Goal: Task Accomplishment & Management: Manage account settings

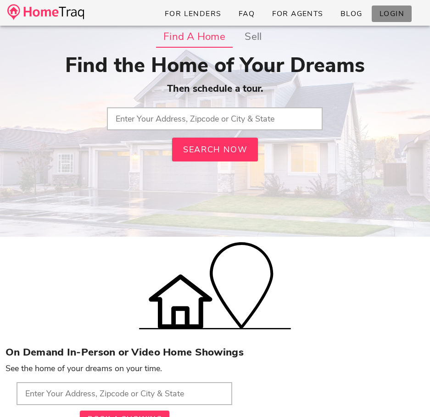
click at [386, 19] on link "Login" at bounding box center [391, 14] width 40 height 17
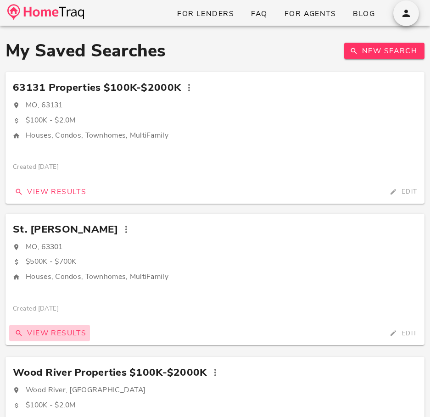
click at [69, 332] on span "View Results" at bounding box center [49, 333] width 73 height 10
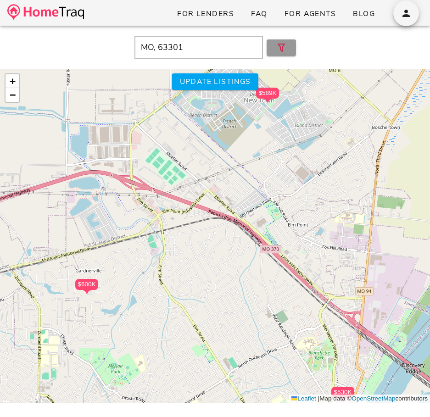
click at [274, 52] on span "button" at bounding box center [281, 47] width 15 height 11
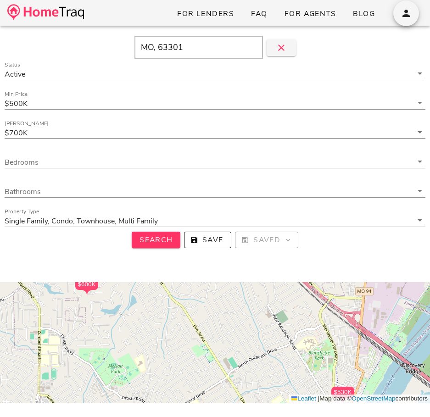
click at [418, 130] on icon at bounding box center [419, 132] width 11 height 11
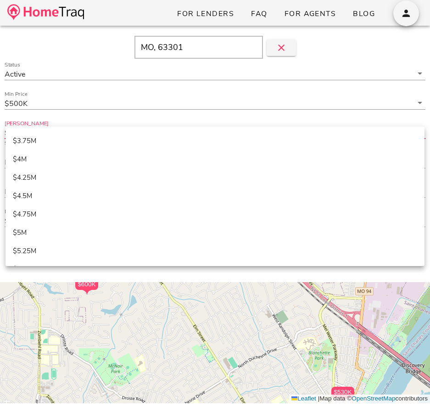
scroll to position [415, 0]
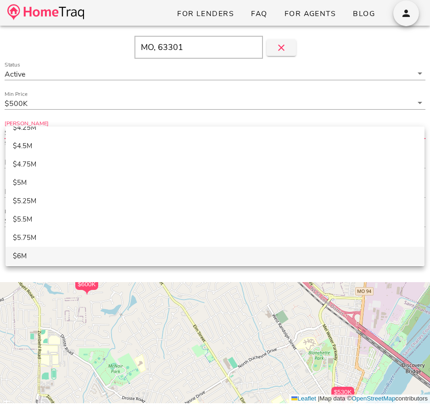
click at [269, 253] on div "$6M" at bounding box center [215, 256] width 404 height 8
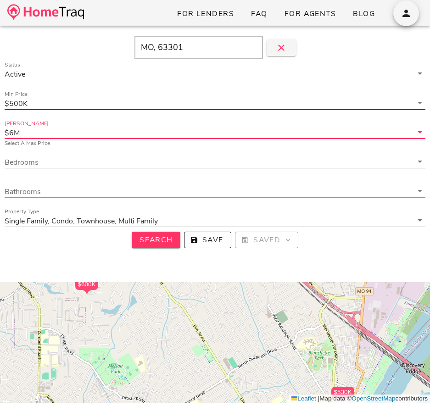
scroll to position [0, 0]
click at [203, 96] on div "Min Price $500K" at bounding box center [215, 106] width 432 height 29
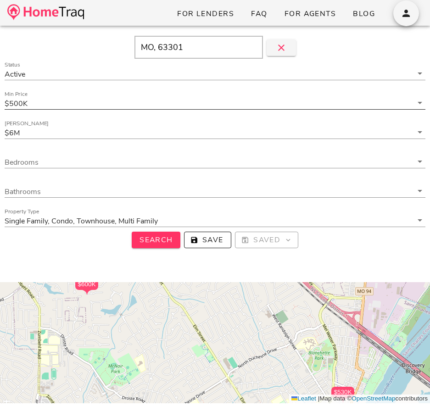
click at [184, 105] on input "Min Price" at bounding box center [220, 103] width 383 height 12
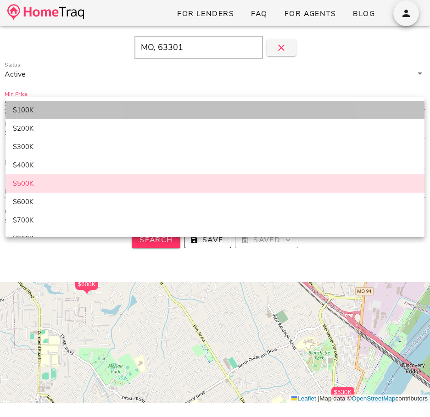
click at [129, 114] on div "$100K" at bounding box center [215, 110] width 404 height 16
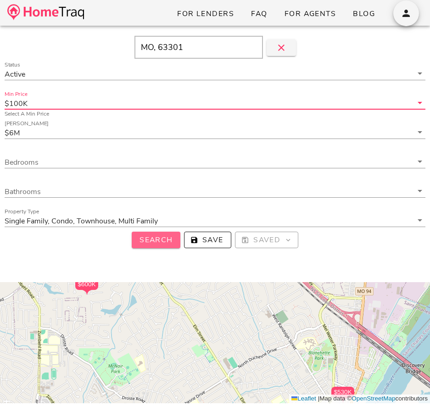
click at [157, 233] on button "Search" at bounding box center [156, 240] width 49 height 17
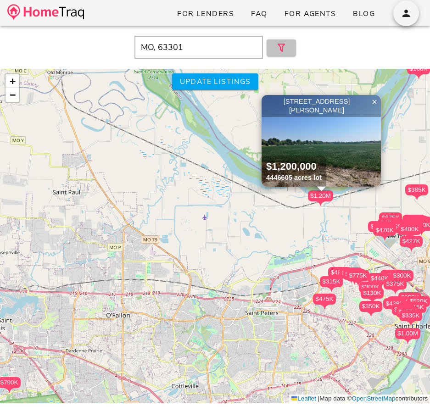
click at [274, 51] on span "button" at bounding box center [281, 47] width 15 height 11
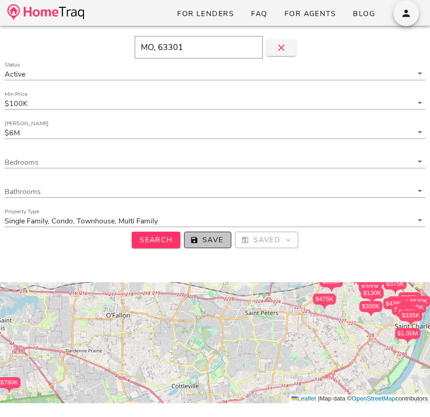
click at [198, 240] on span "Save" at bounding box center [208, 240] width 32 height 10
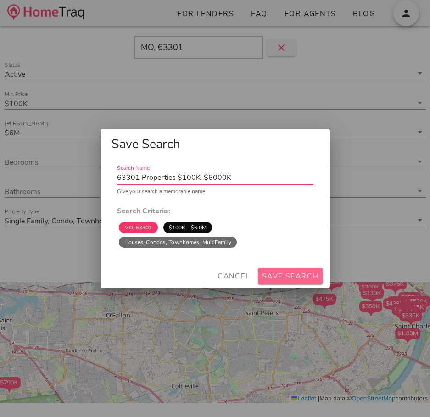
click at [294, 277] on span "Save Search" at bounding box center [289, 276] width 57 height 10
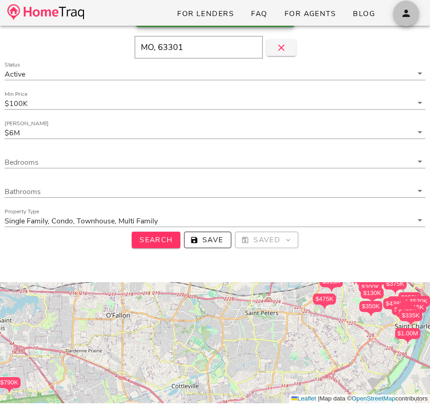
click at [402, 15] on icon "button" at bounding box center [405, 13] width 11 height 11
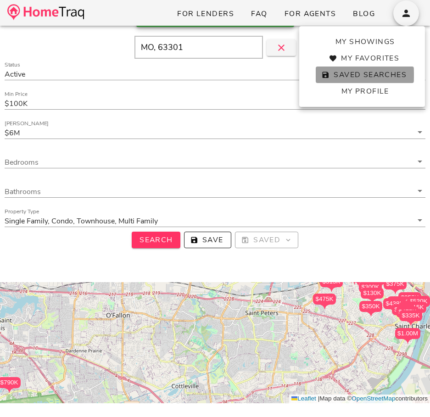
click at [372, 70] on span "Saved Searches" at bounding box center [364, 75] width 83 height 10
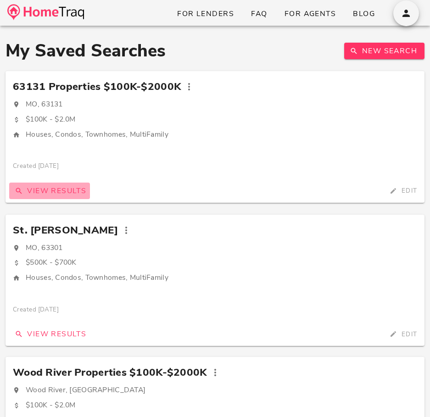
click at [70, 188] on span "View Results" at bounding box center [49, 191] width 73 height 10
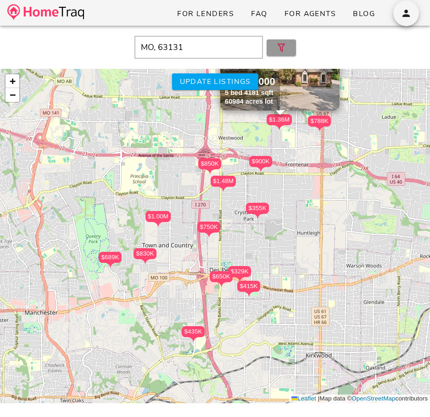
click at [277, 47] on icon "button" at bounding box center [281, 47] width 11 height 11
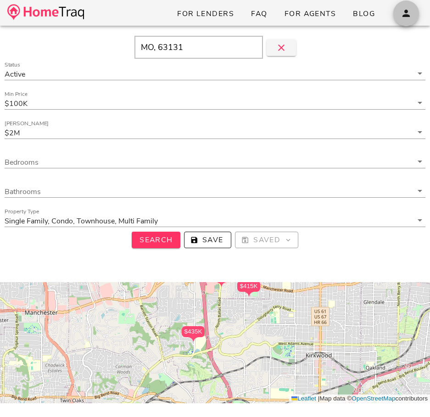
click at [403, 9] on icon "button" at bounding box center [405, 13] width 11 height 11
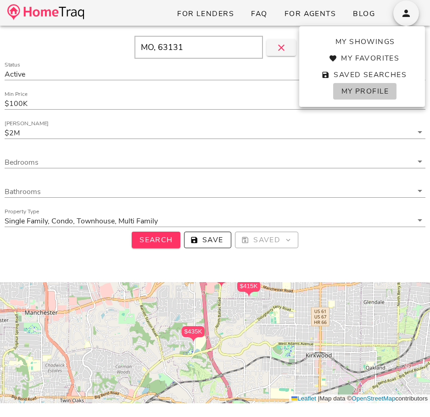
click at [361, 88] on span "My Profile" at bounding box center [364, 91] width 48 height 10
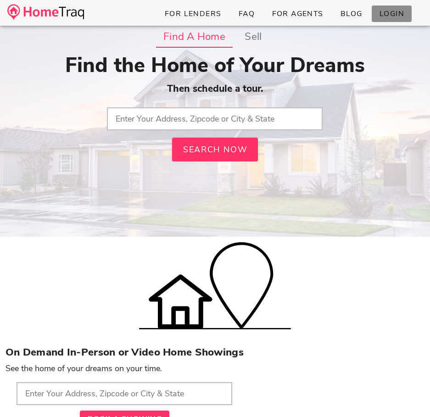
click at [393, 15] on span "Login" at bounding box center [391, 14] width 25 height 10
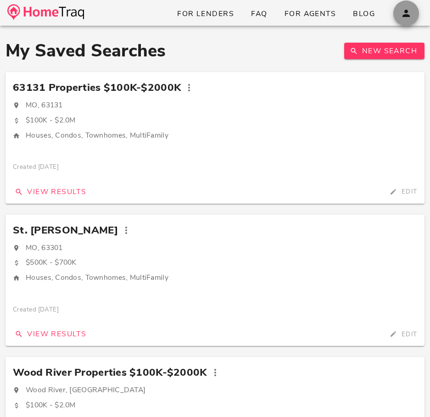
click at [405, 12] on icon "button" at bounding box center [405, 13] width 11 height 11
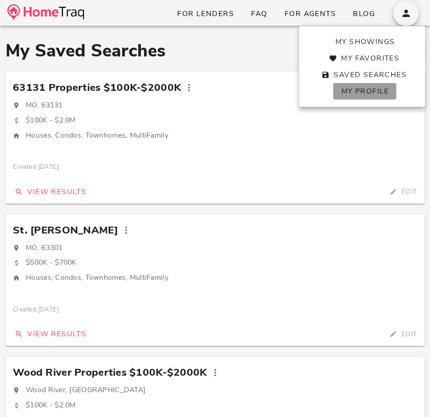
click at [365, 87] on span "My Profile" at bounding box center [364, 91] width 48 height 10
